Goal: Information Seeking & Learning: Find specific fact

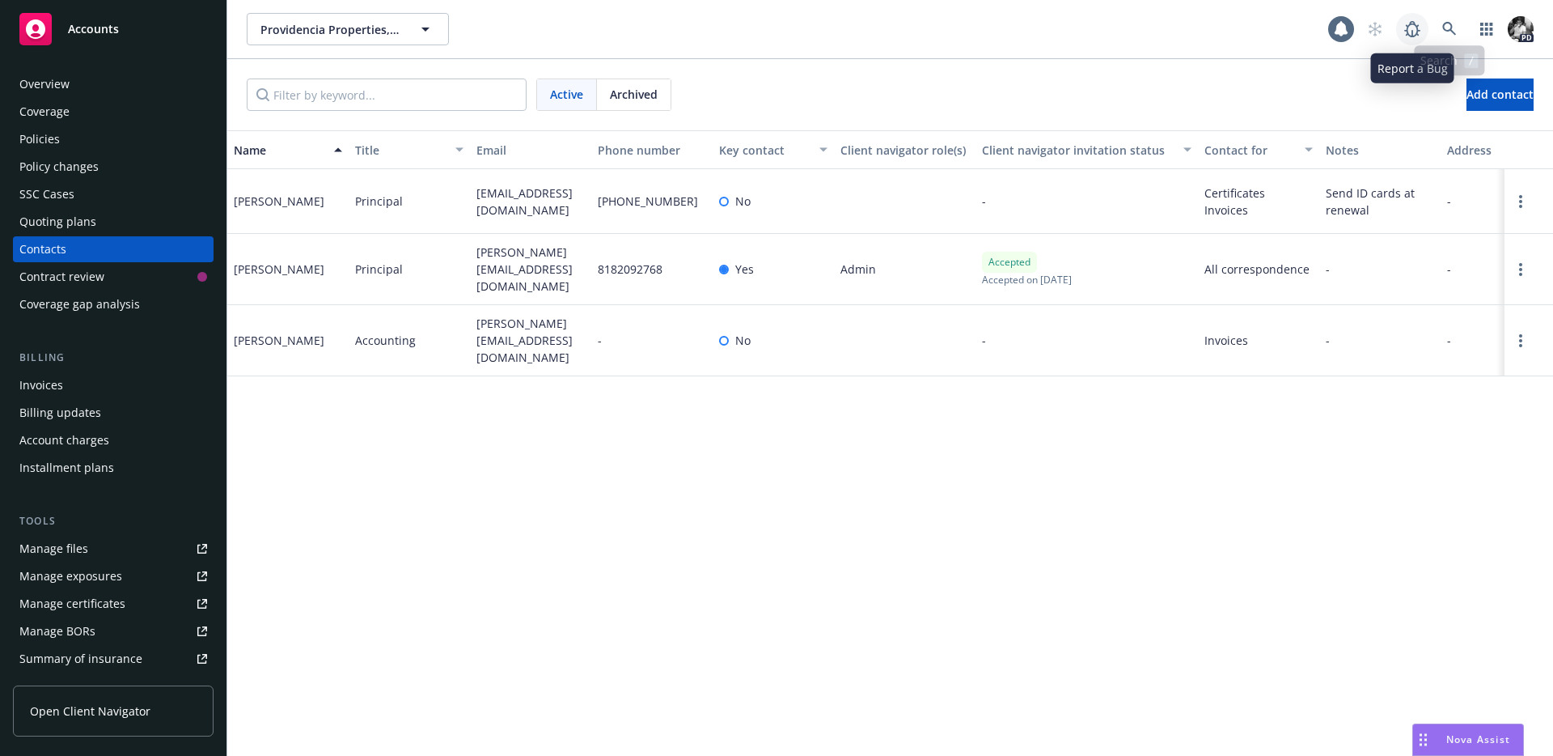
scroll to position [3872, 0]
click at [1459, 36] on link at bounding box center [1449, 29] width 32 height 32
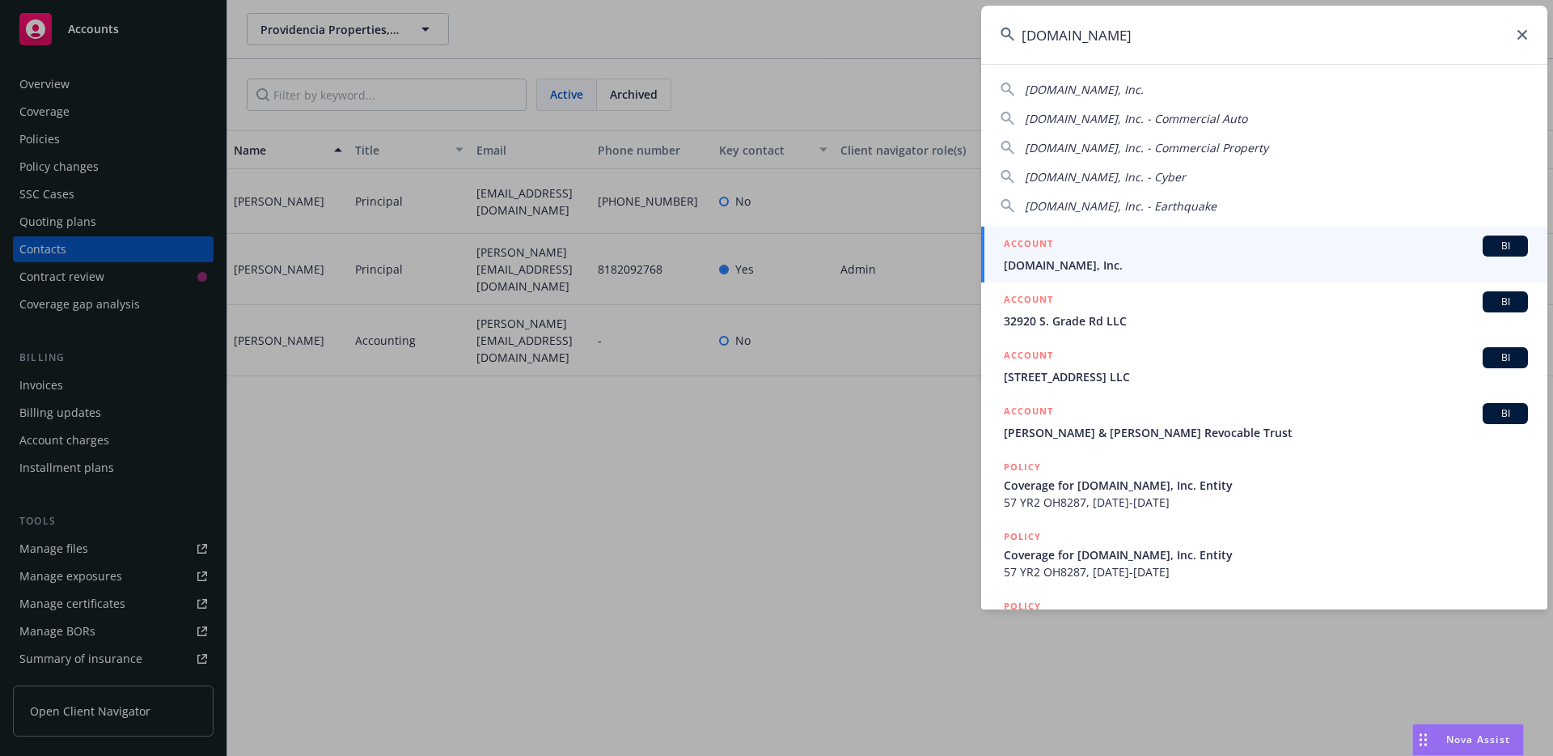
type input "[DOMAIN_NAME]"
click at [1054, 266] on span "[DOMAIN_NAME], Inc." at bounding box center [1266, 264] width 524 height 17
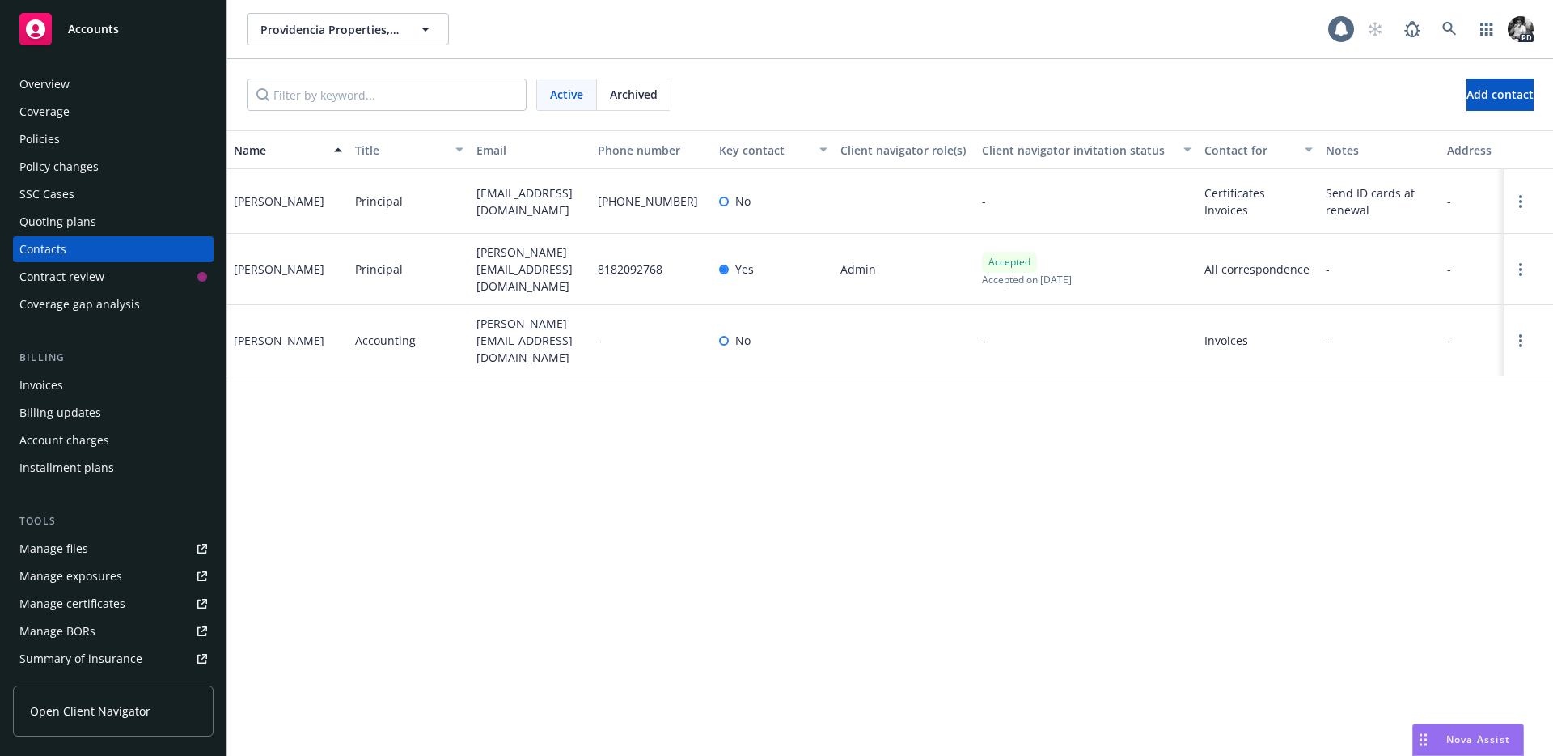
click at [92, 135] on div "Policies" at bounding box center [113, 139] width 188 height 26
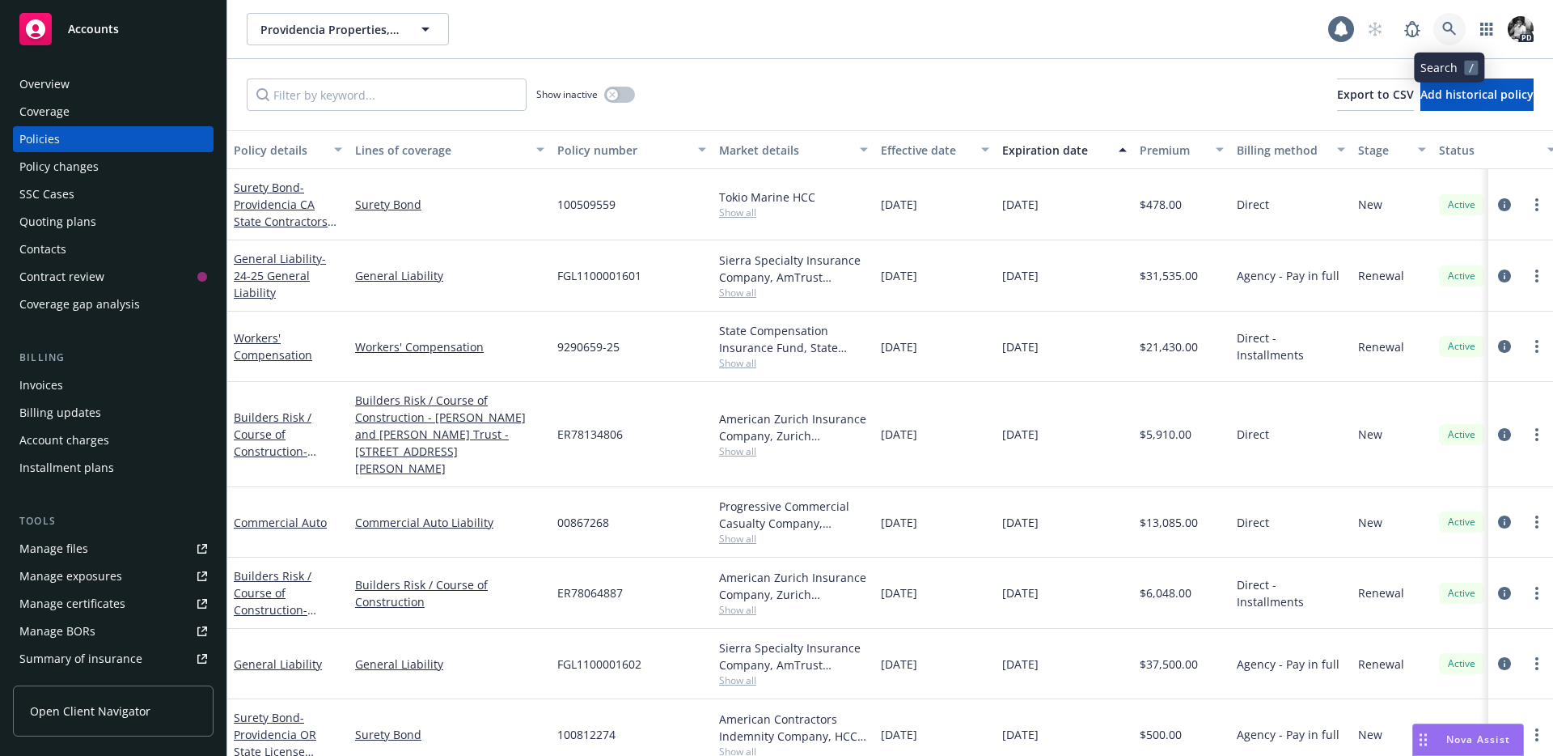
click at [1438, 28] on link at bounding box center [1449, 29] width 32 height 32
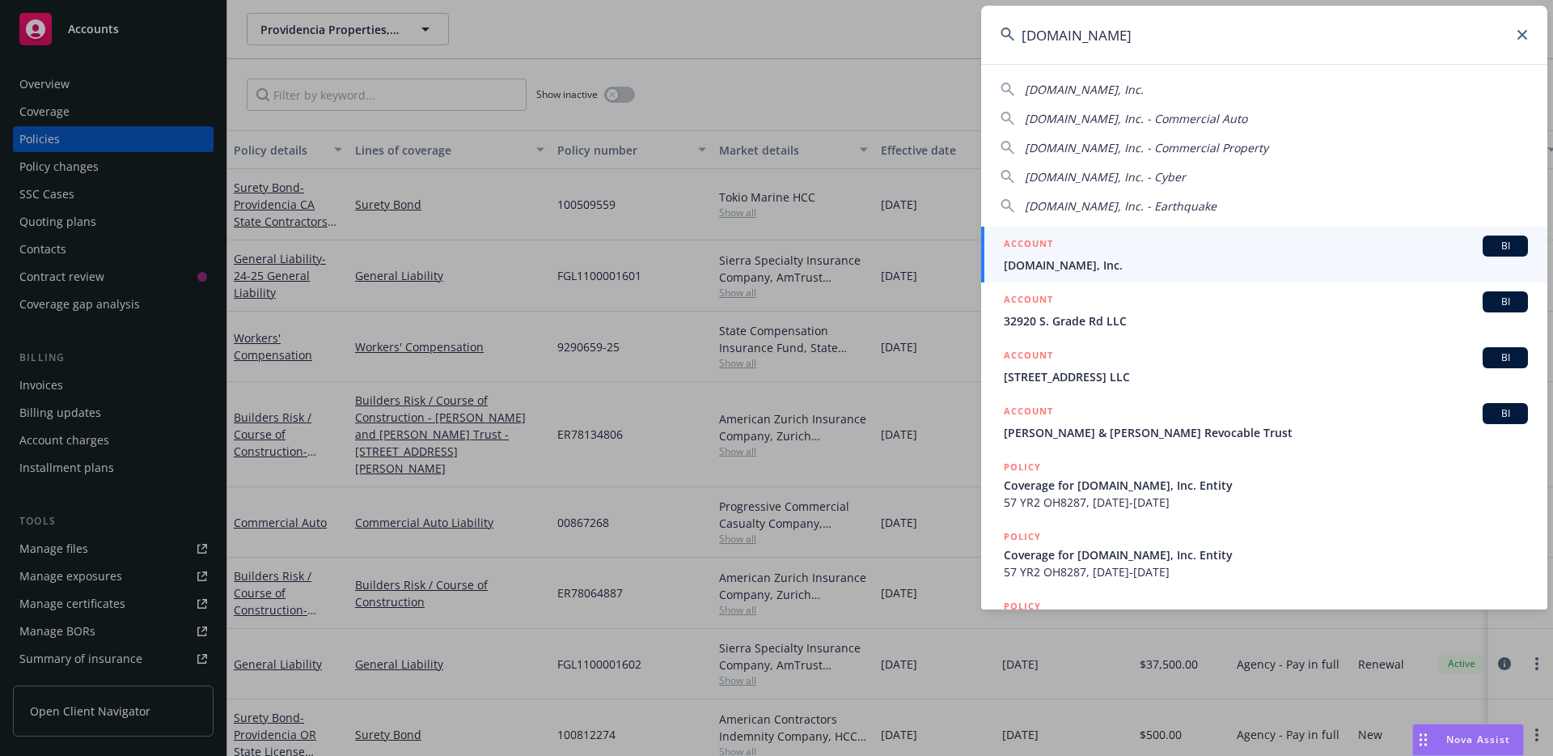
type input "[DOMAIN_NAME]"
click at [1100, 244] on div "ACCOUNT BI" at bounding box center [1266, 245] width 524 height 21
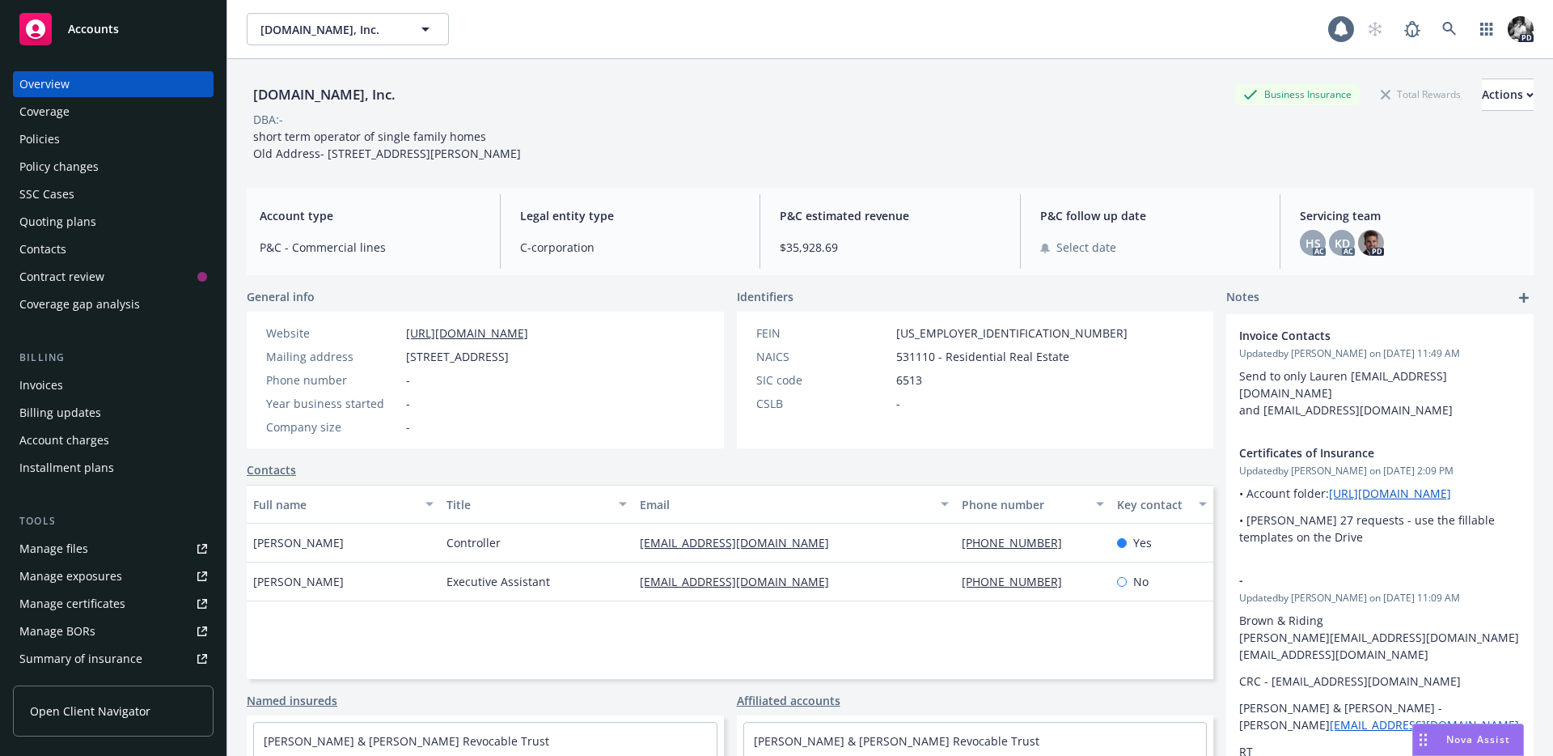
click at [120, 150] on div "Policies" at bounding box center [113, 139] width 188 height 26
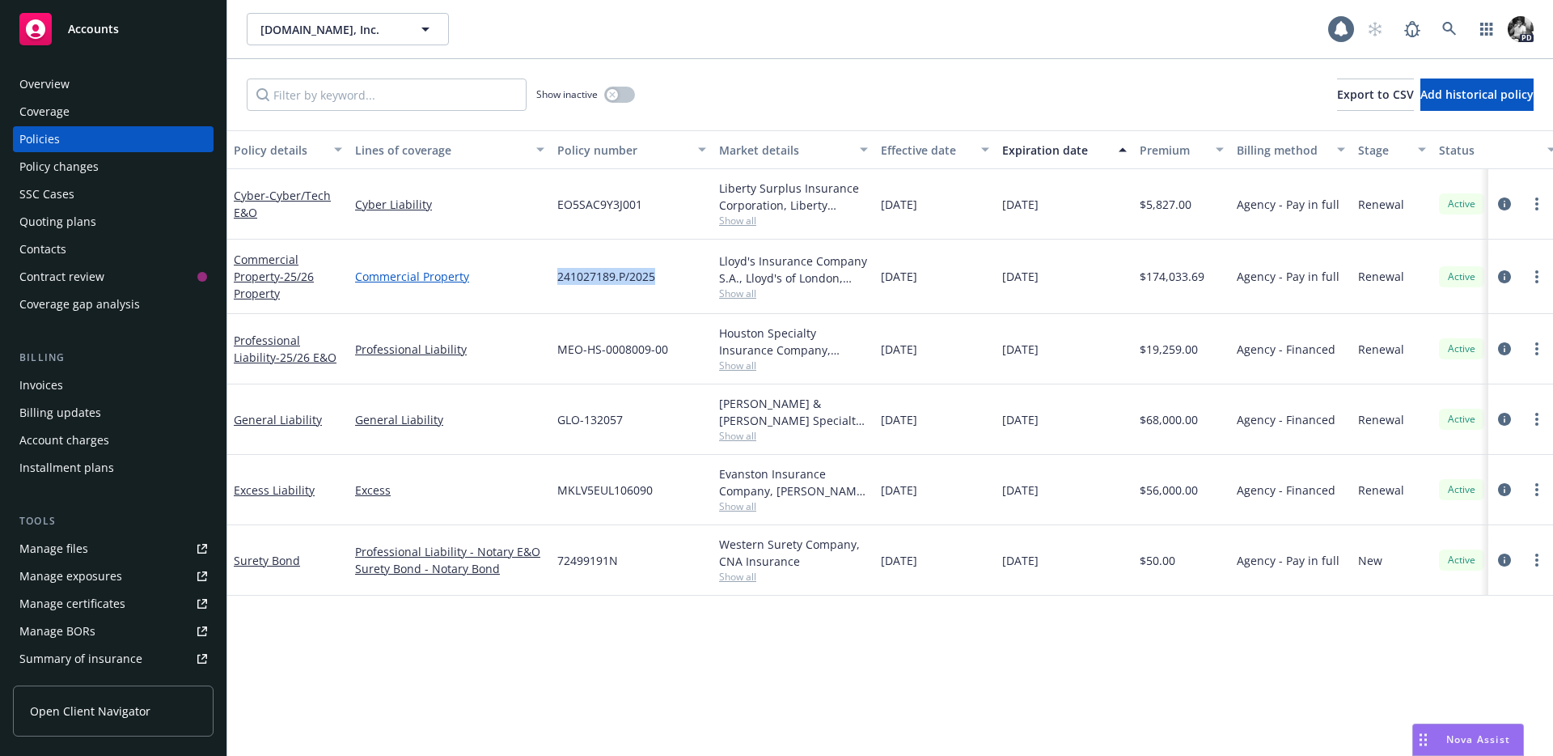
drag, startPoint x: 658, startPoint y: 272, endPoint x: 540, endPoint y: 272, distance: 118.1
click at [540, 272] on div "Commercial Property - 25/26 Property Commercial Property 241027189.P/2025 Lloyd…" at bounding box center [1007, 276] width 1561 height 74
copy div "241027189.P/2025"
click at [1512, 272] on link "circleInformation" at bounding box center [1504, 276] width 19 height 19
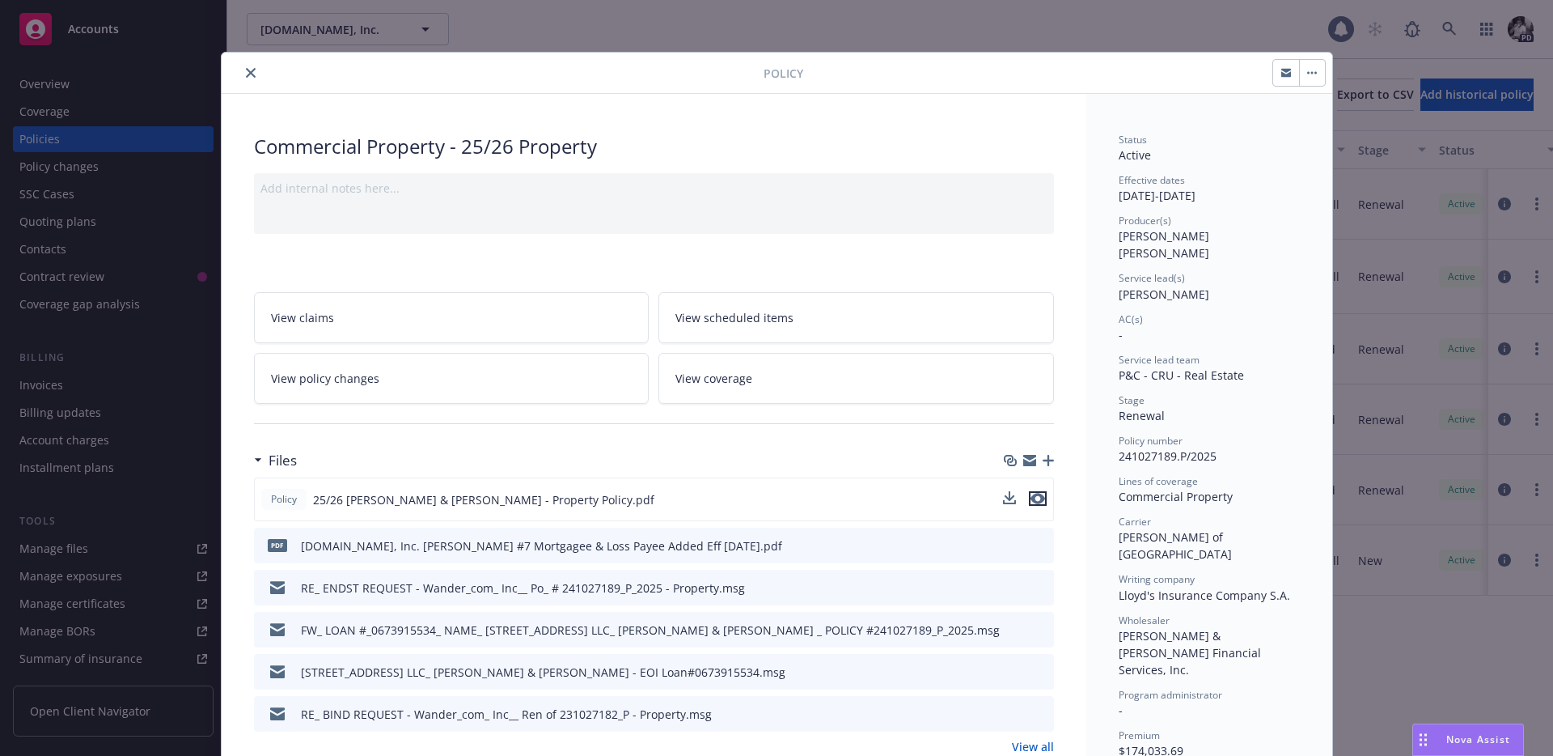
click at [1035, 497] on icon "preview file" at bounding box center [1038, 498] width 15 height 11
click at [254, 66] on button "close" at bounding box center [250, 72] width 19 height 19
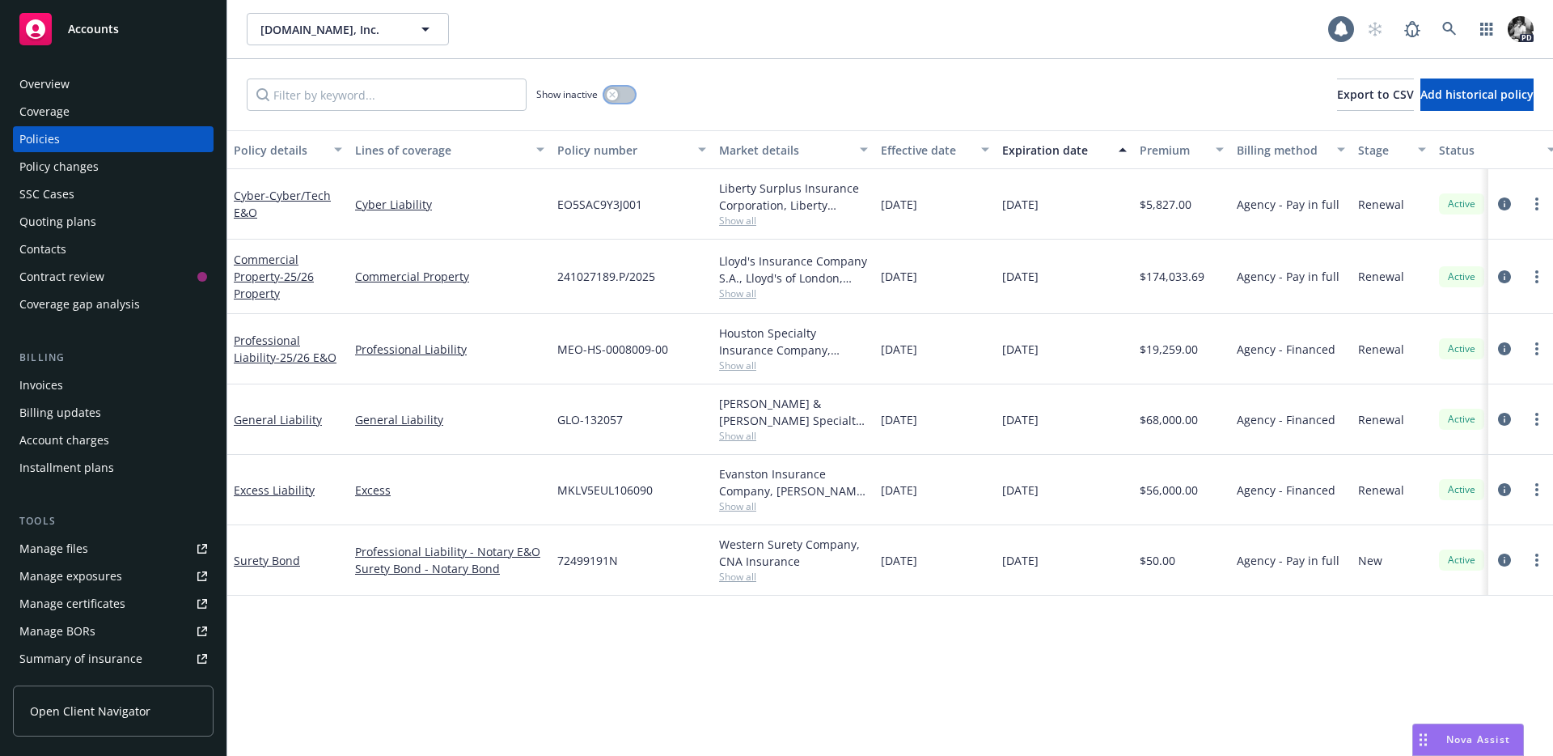
click at [609, 97] on icon "button" at bounding box center [612, 94] width 6 height 6
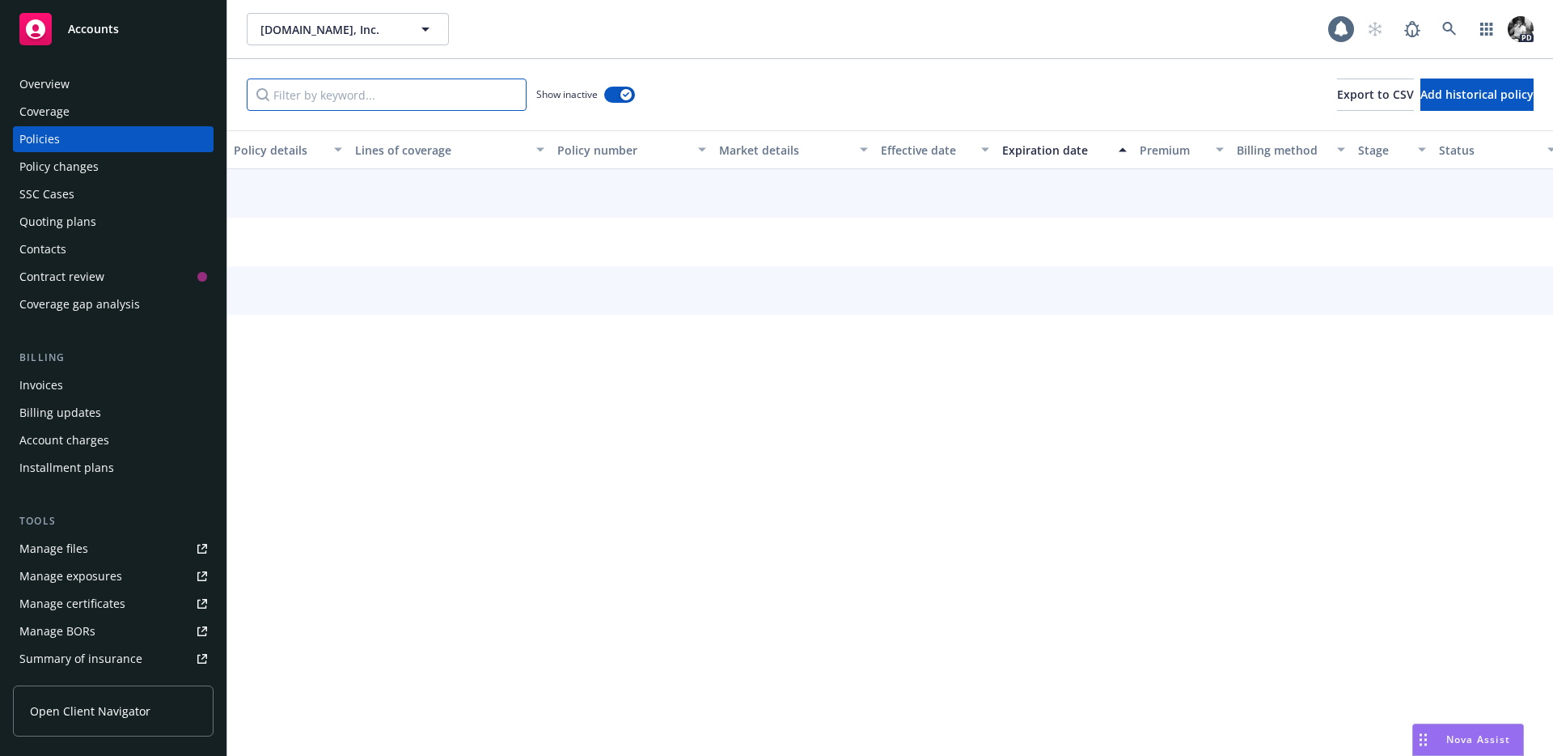
click at [387, 96] on input "Filter by keyword..." at bounding box center [387, 94] width 280 height 32
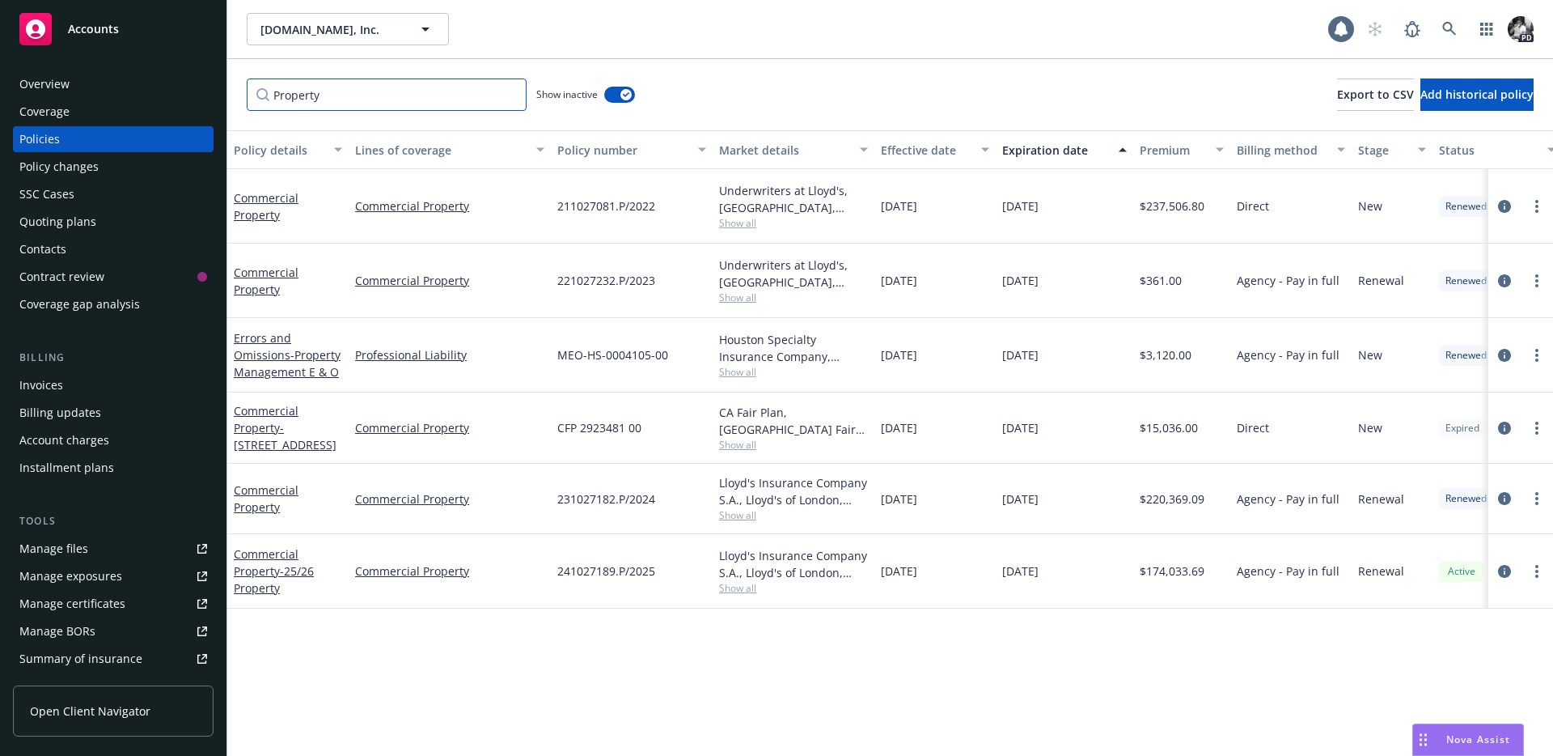
type input "Property"
drag, startPoint x: 677, startPoint y: 208, endPoint x: 556, endPoint y: 192, distance: 122.4
click at [556, 192] on div "211027081.P/2022" at bounding box center [632, 206] width 162 height 74
drag, startPoint x: 667, startPoint y: 554, endPoint x: 544, endPoint y: 554, distance: 123.0
click at [544, 554] on div "Commercial Property - 25/26 Property Commercial Property 241027189.P/2025 Lloyd…" at bounding box center [1007, 571] width 1561 height 74
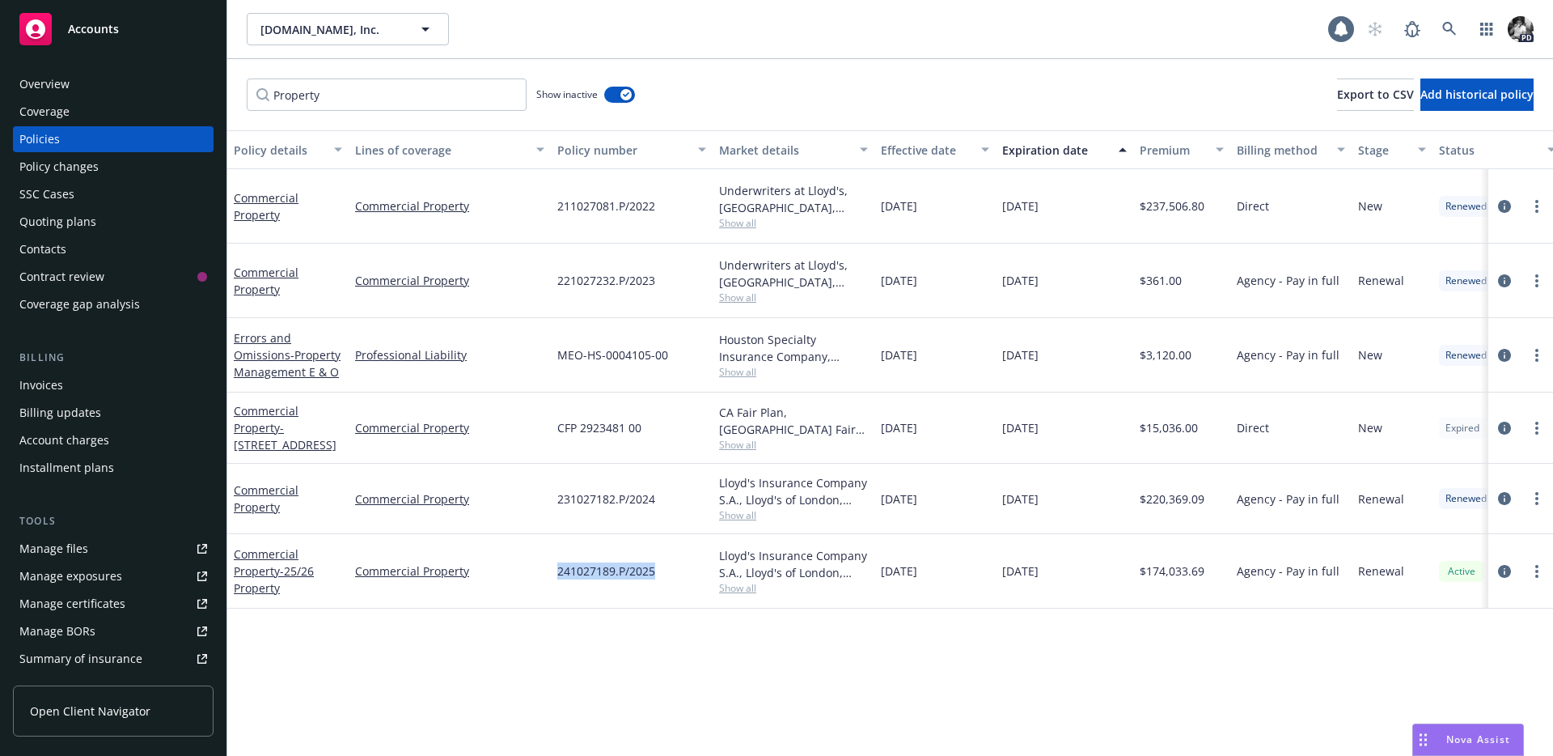
copy div "241027189.P/2025"
